Goal: Navigation & Orientation: Understand site structure

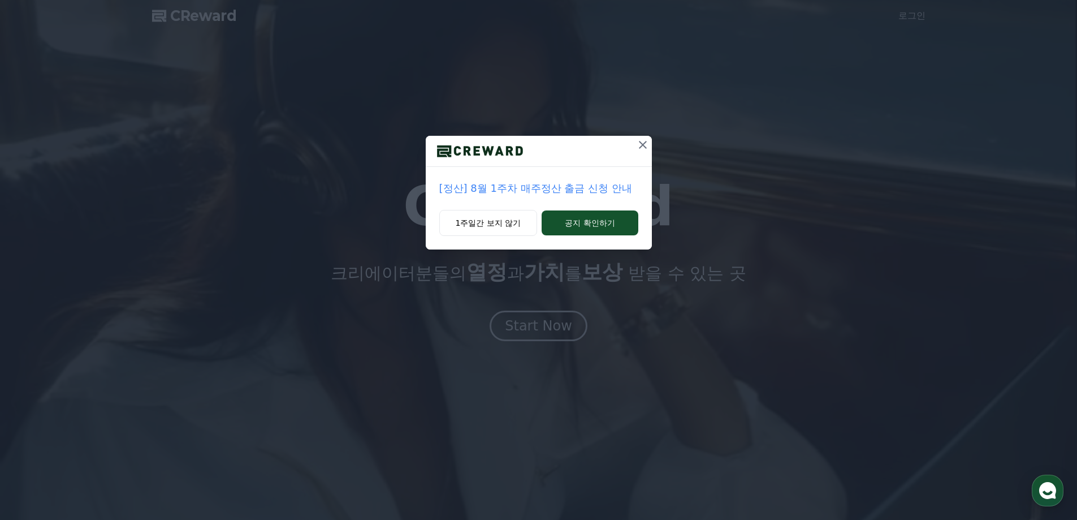
click at [646, 145] on icon at bounding box center [643, 145] width 14 height 14
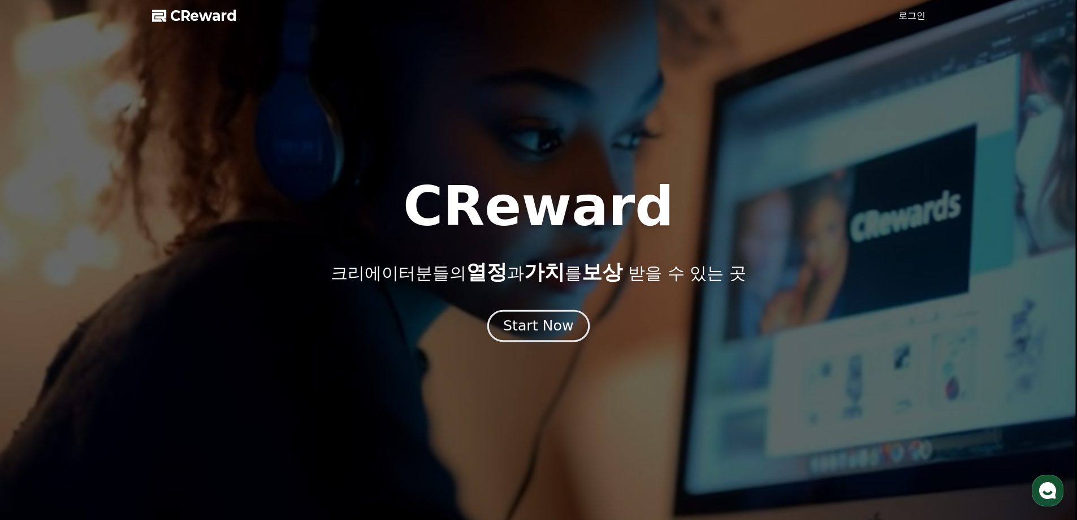
click at [538, 325] on div "Start Now" at bounding box center [538, 325] width 70 height 19
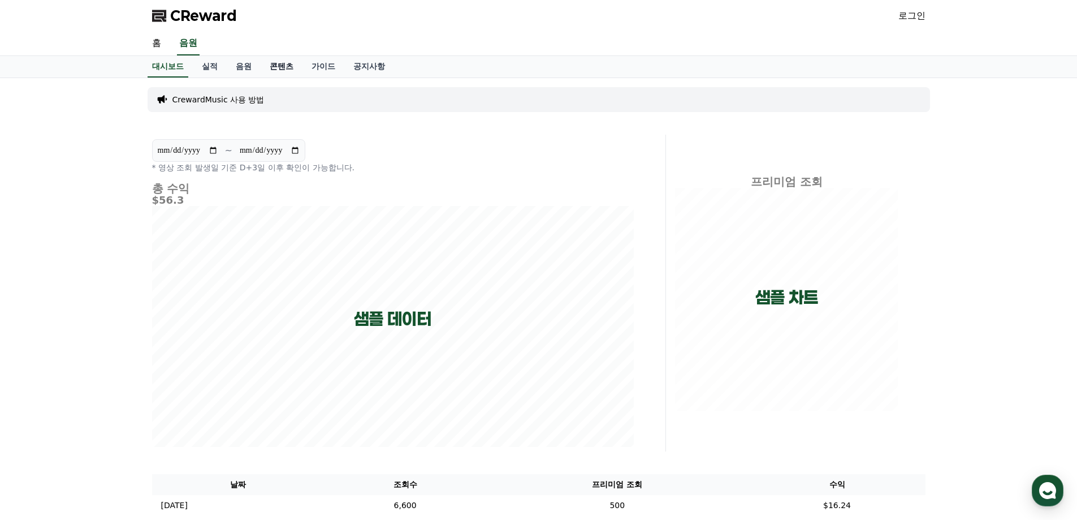
click at [286, 62] on link "콘텐츠" at bounding box center [282, 66] width 42 height 21
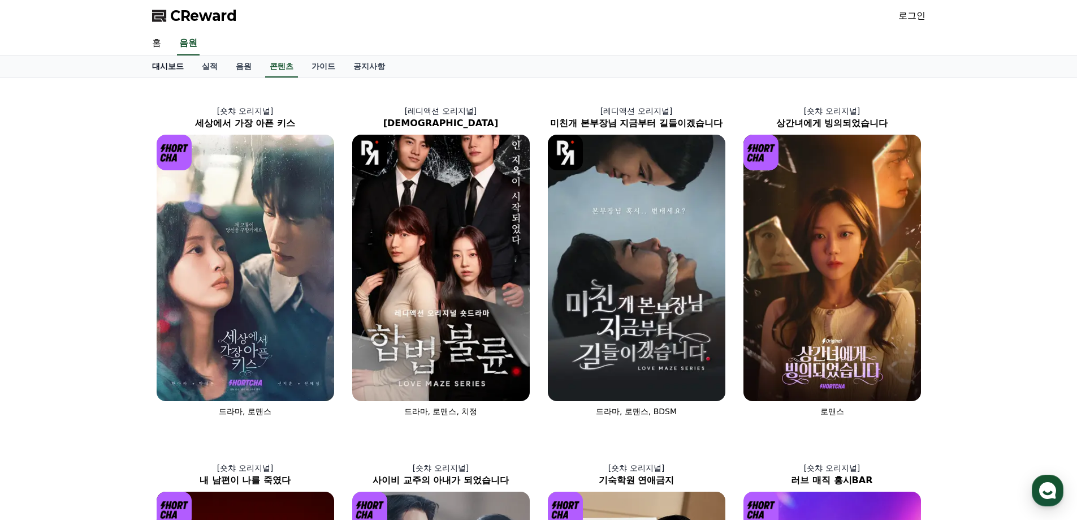
click at [172, 66] on link "대시보드" at bounding box center [168, 66] width 50 height 21
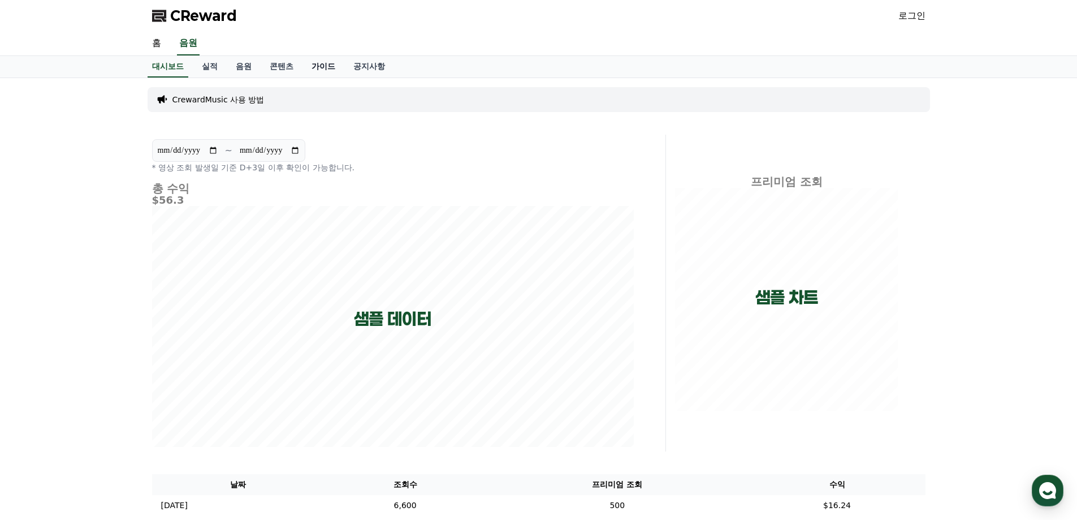
click at [318, 65] on link "가이드" at bounding box center [324, 66] width 42 height 21
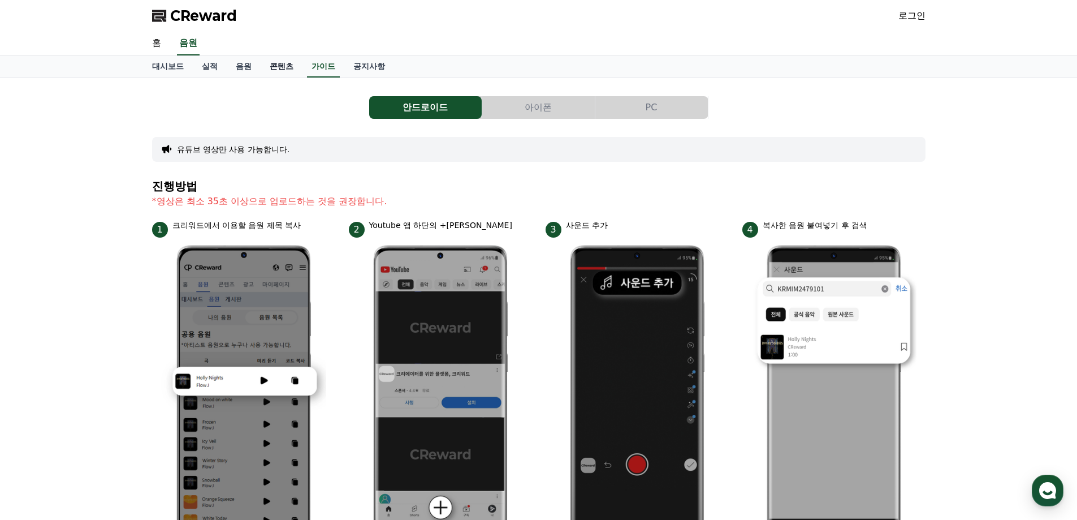
click at [280, 70] on link "콘텐츠" at bounding box center [282, 66] width 42 height 21
